Goal: Task Accomplishment & Management: Complete application form

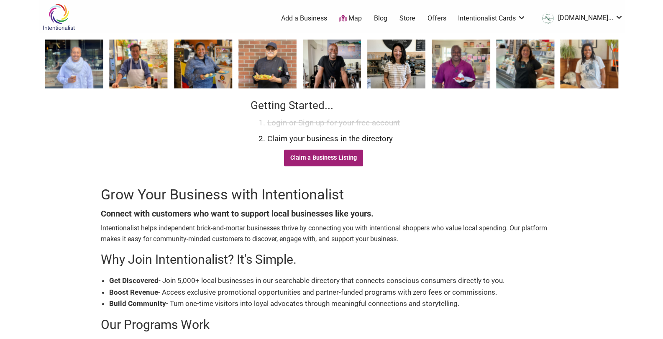
click at [335, 153] on link "Claim a Business Listing" at bounding box center [323, 158] width 79 height 17
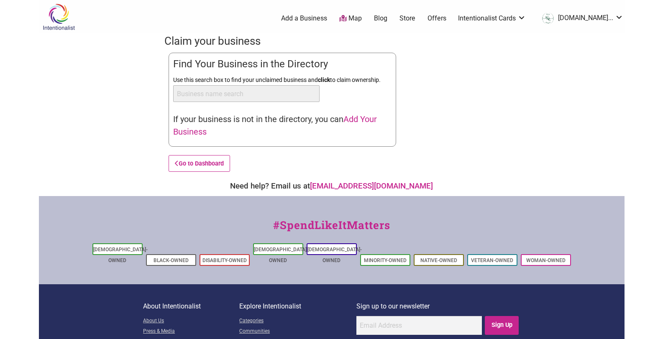
click at [195, 128] on span "Add Your Business" at bounding box center [275, 125] width 204 height 23
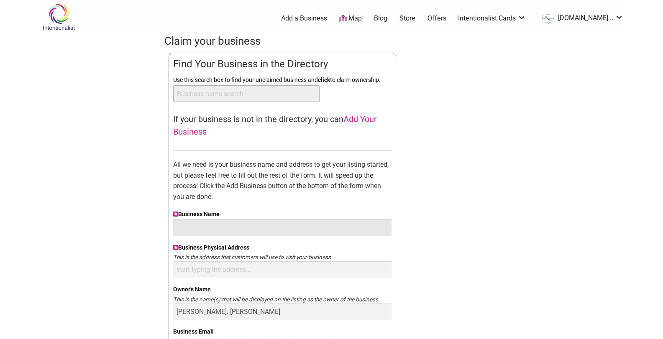
click at [233, 230] on input "Business Name" at bounding box center [282, 228] width 218 height 16
type input "RMC Floral Designs LLC"
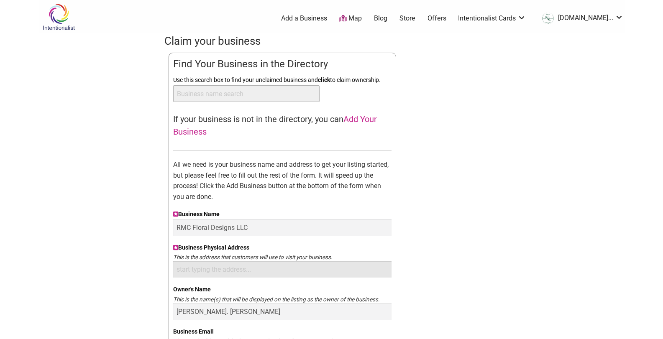
type input "3040 Bellevue Way NE, Apt 201,"
type input "4255286810"
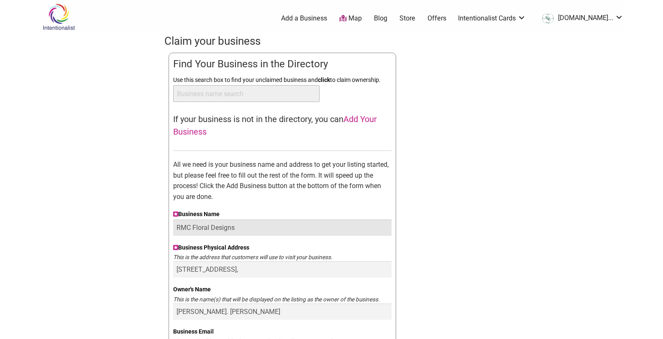
type input "RMC Floral Designs"
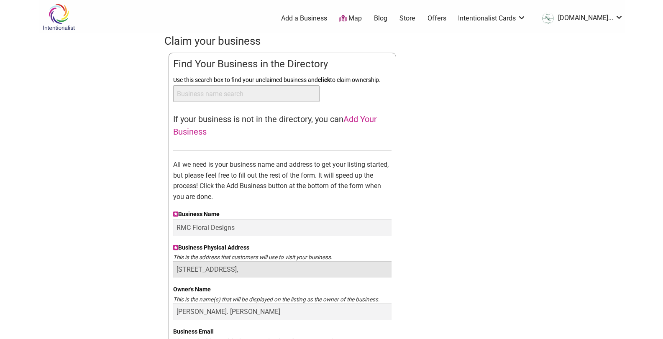
click at [287, 271] on input "3040 Bellevue Way NE, Apt 201," at bounding box center [282, 269] width 218 height 16
type input "3"
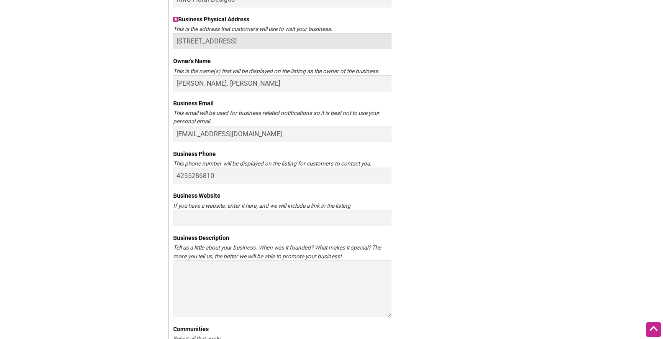
scroll to position [251, 0]
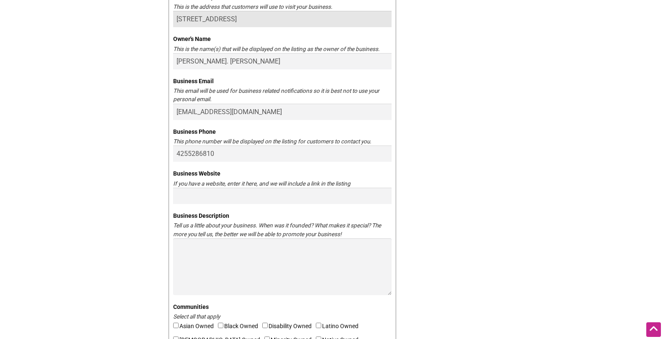
type input "1420 5th Ave, Unit 102 A, Seattle Wa 98101"
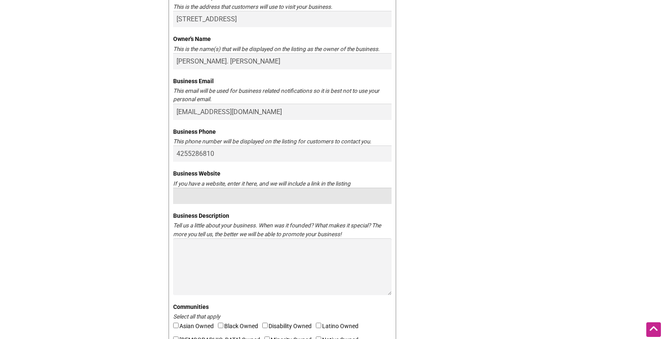
click at [291, 200] on input "Business Website" at bounding box center [282, 196] width 218 height 16
paste input "https://rmcfloraldesigns.com/"
type input "https://rmcfloraldesigns.com/"
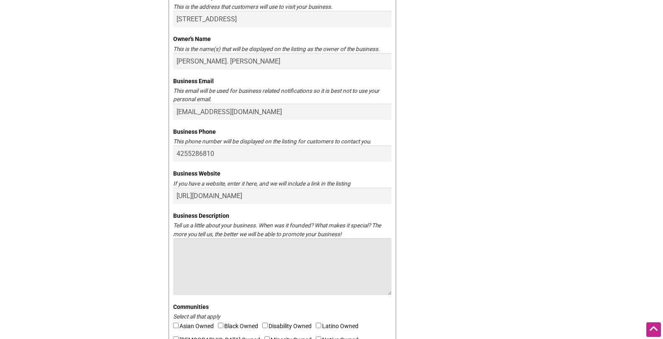
click at [240, 258] on textarea "Business Description" at bounding box center [282, 266] width 218 height 57
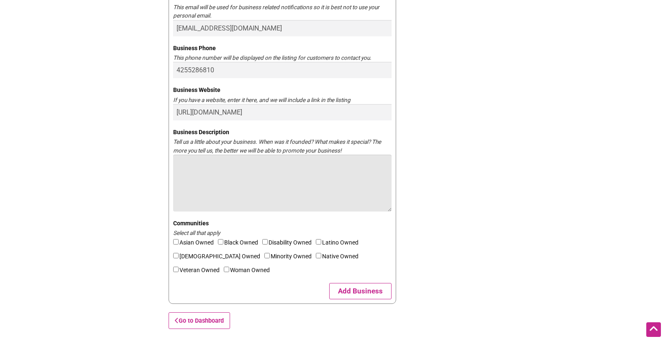
scroll to position [362, 0]
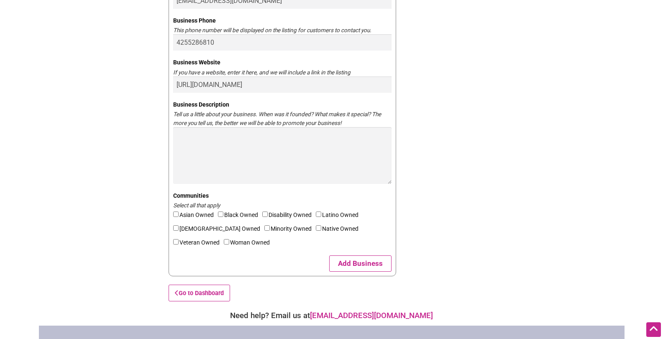
click at [224, 242] on input"] "Woman Owned" at bounding box center [226, 241] width 5 height 5
checkbox input"] "true"
click at [264, 227] on input"] "Minority Owned" at bounding box center [266, 227] width 5 height 5
checkbox input"] "true"
click at [321, 214] on input"] "Latino Owned" at bounding box center [318, 214] width 5 height 5
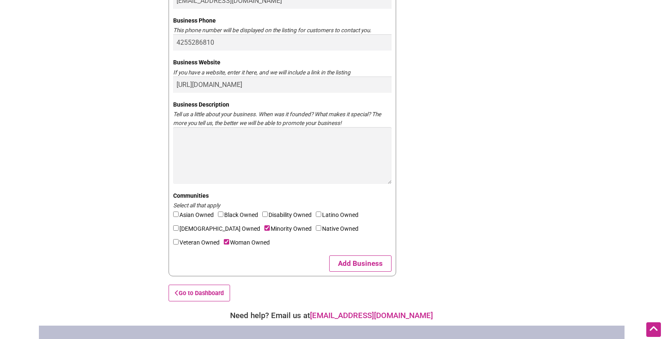
checkbox input"] "true"
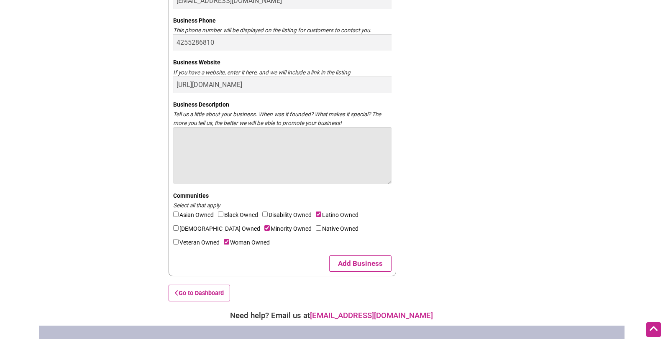
click at [271, 137] on textarea "Business Description" at bounding box center [282, 155] width 218 height 57
paste textarea "RMC Floral Designs is a boutique florist in Seattle specializing in creating el…"
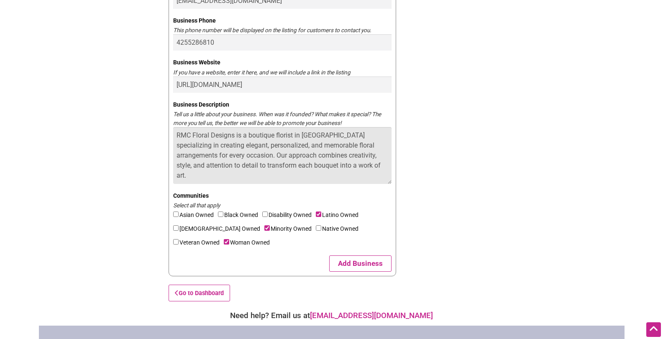
scroll to position [96, 0]
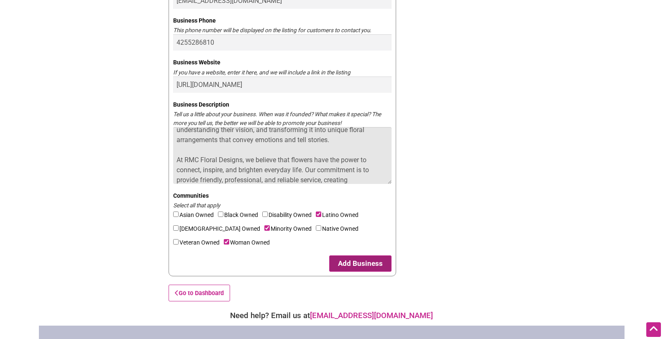
type textarea "RMC Floral Designs is a boutique florist in Seattle specializing in creating el…"
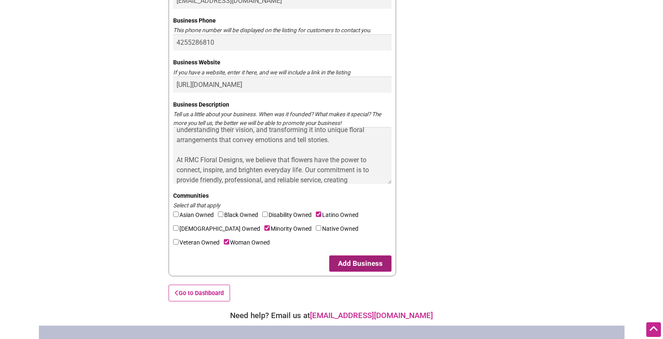
click at [348, 265] on button "Add Business" at bounding box center [360, 264] width 62 height 16
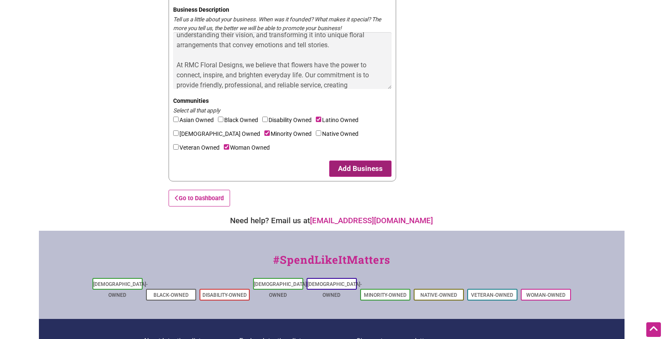
scroll to position [524, 0]
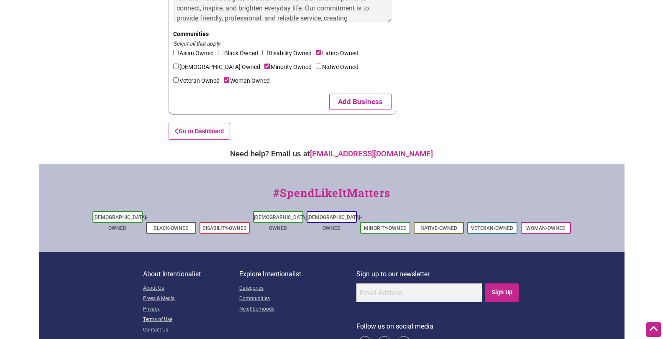
click at [389, 150] on link "[EMAIL_ADDRESS][DOMAIN_NAME]" at bounding box center [371, 153] width 123 height 9
